Goal: Task Accomplishment & Management: Manage account settings

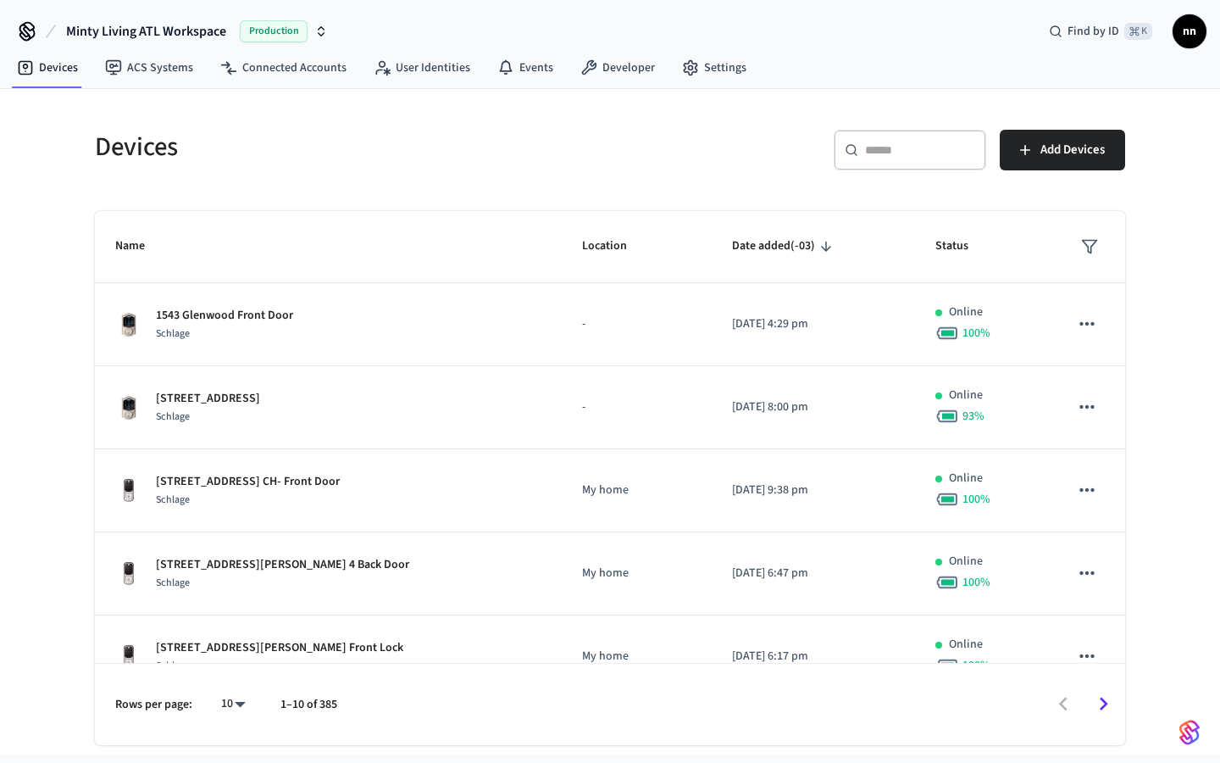
drag, startPoint x: 864, startPoint y: 163, endPoint x: 871, endPoint y: 157, distance: 9.0
click at [871, 157] on div "​ ​" at bounding box center [910, 150] width 153 height 41
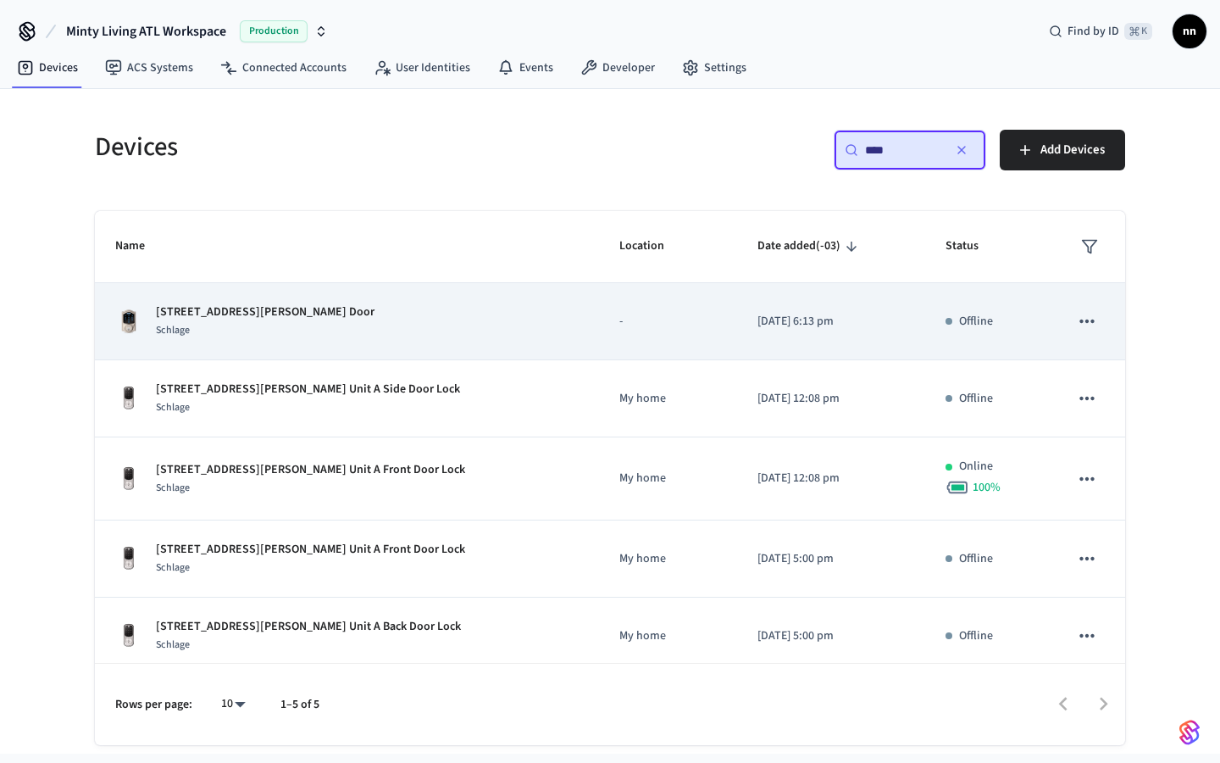
type input "****"
click at [247, 325] on div "Schlage" at bounding box center [265, 330] width 219 height 18
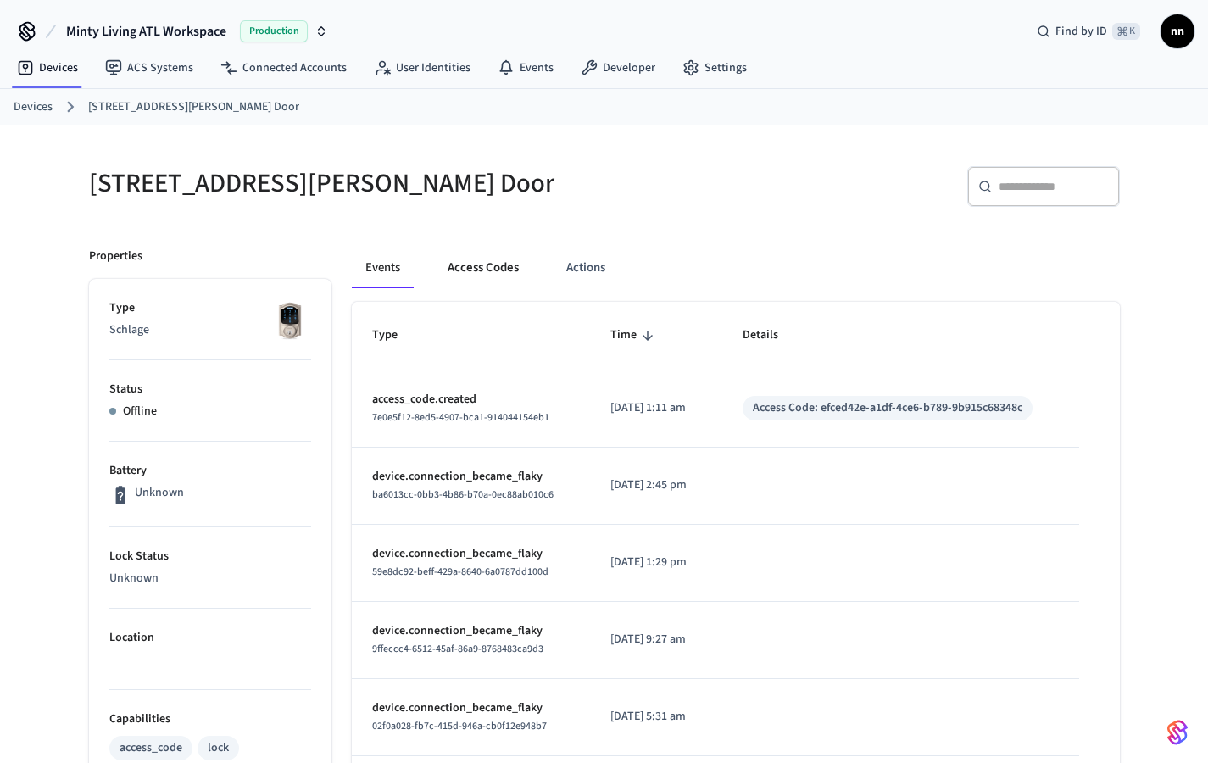
click at [481, 271] on button "Access Codes" at bounding box center [483, 267] width 98 height 41
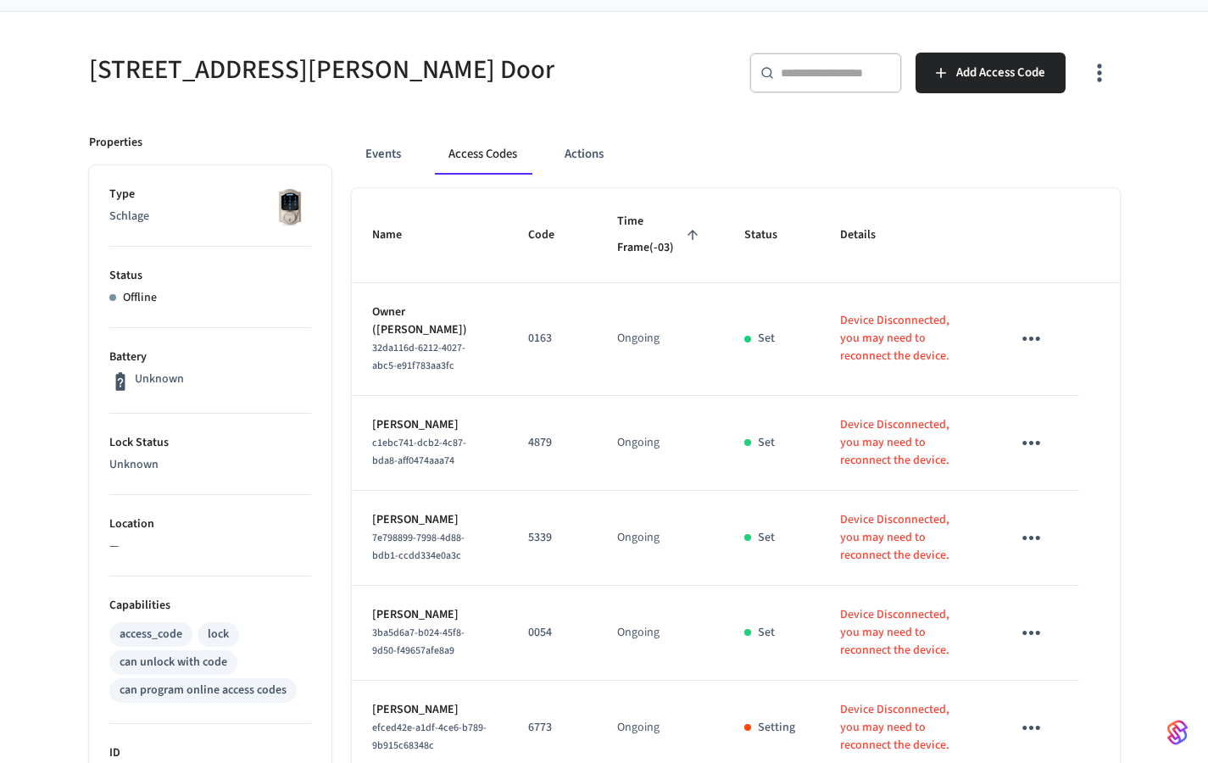
scroll to position [283, 0]
